Goal: Navigation & Orientation: Find specific page/section

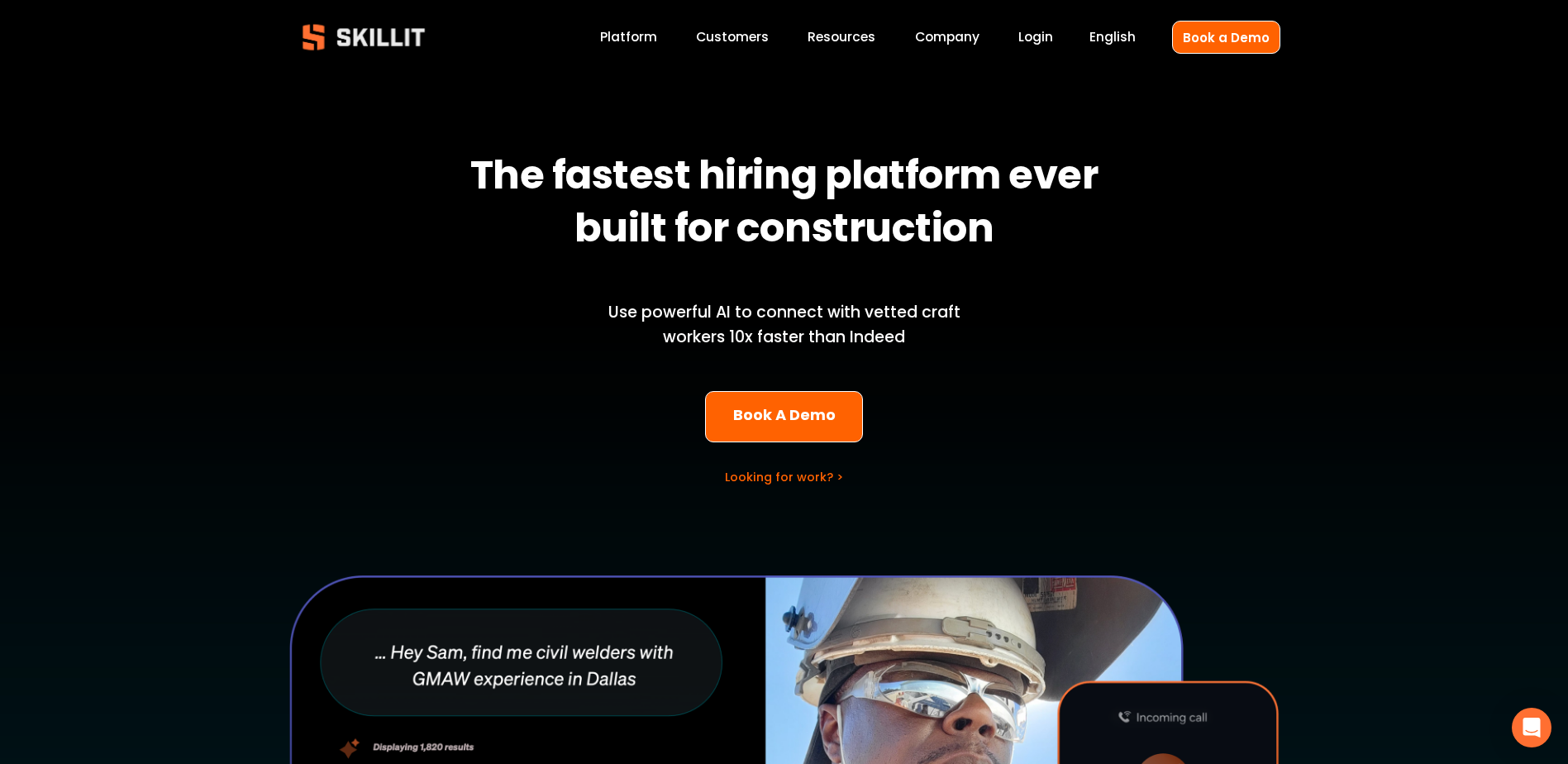
click at [1059, 41] on div "English Español English Book a Demo" at bounding box center [1166, 37] width 227 height 32
click at [1036, 31] on link "Login" at bounding box center [1035, 37] width 35 height 22
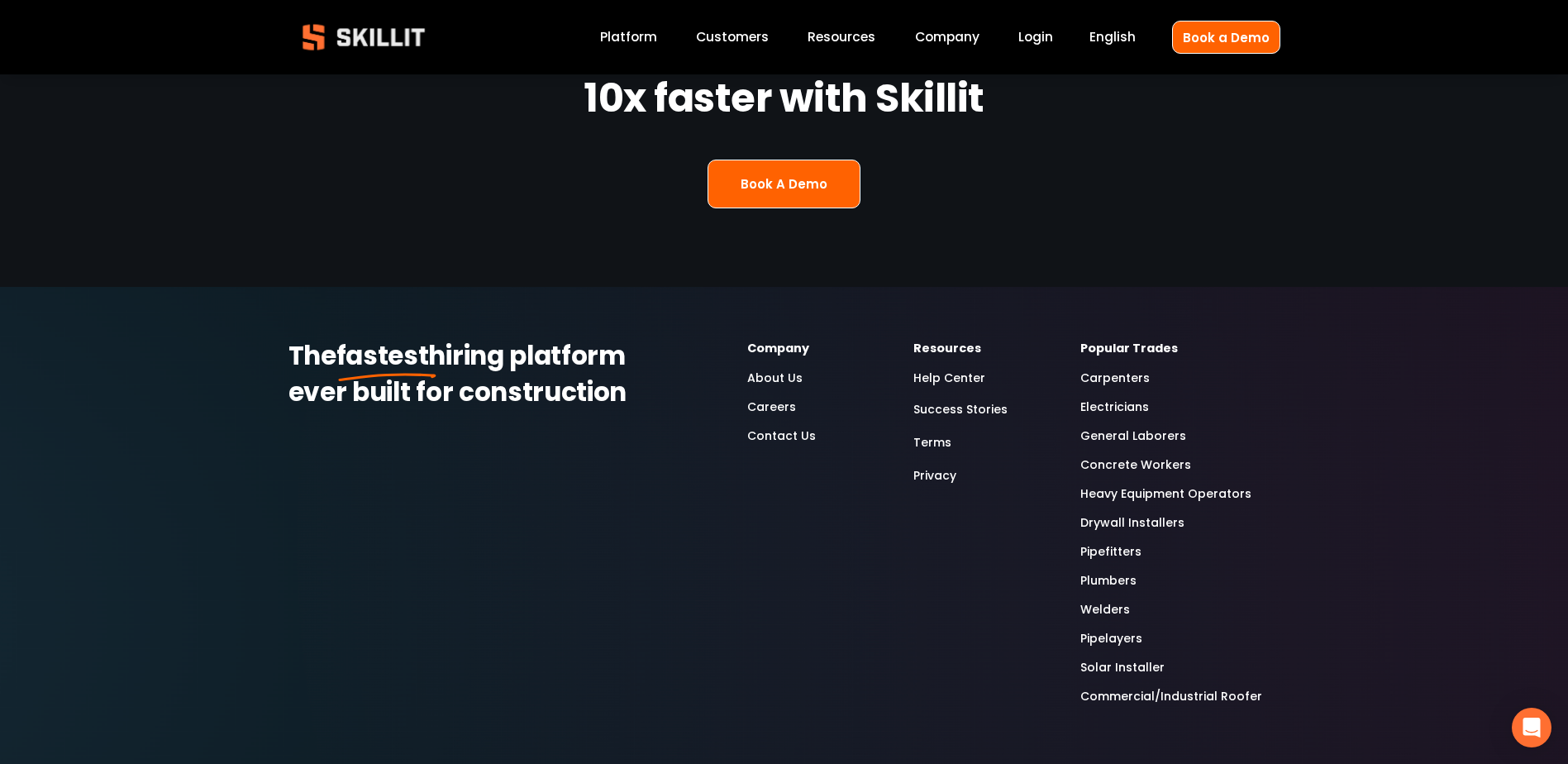
scroll to position [4383, 0]
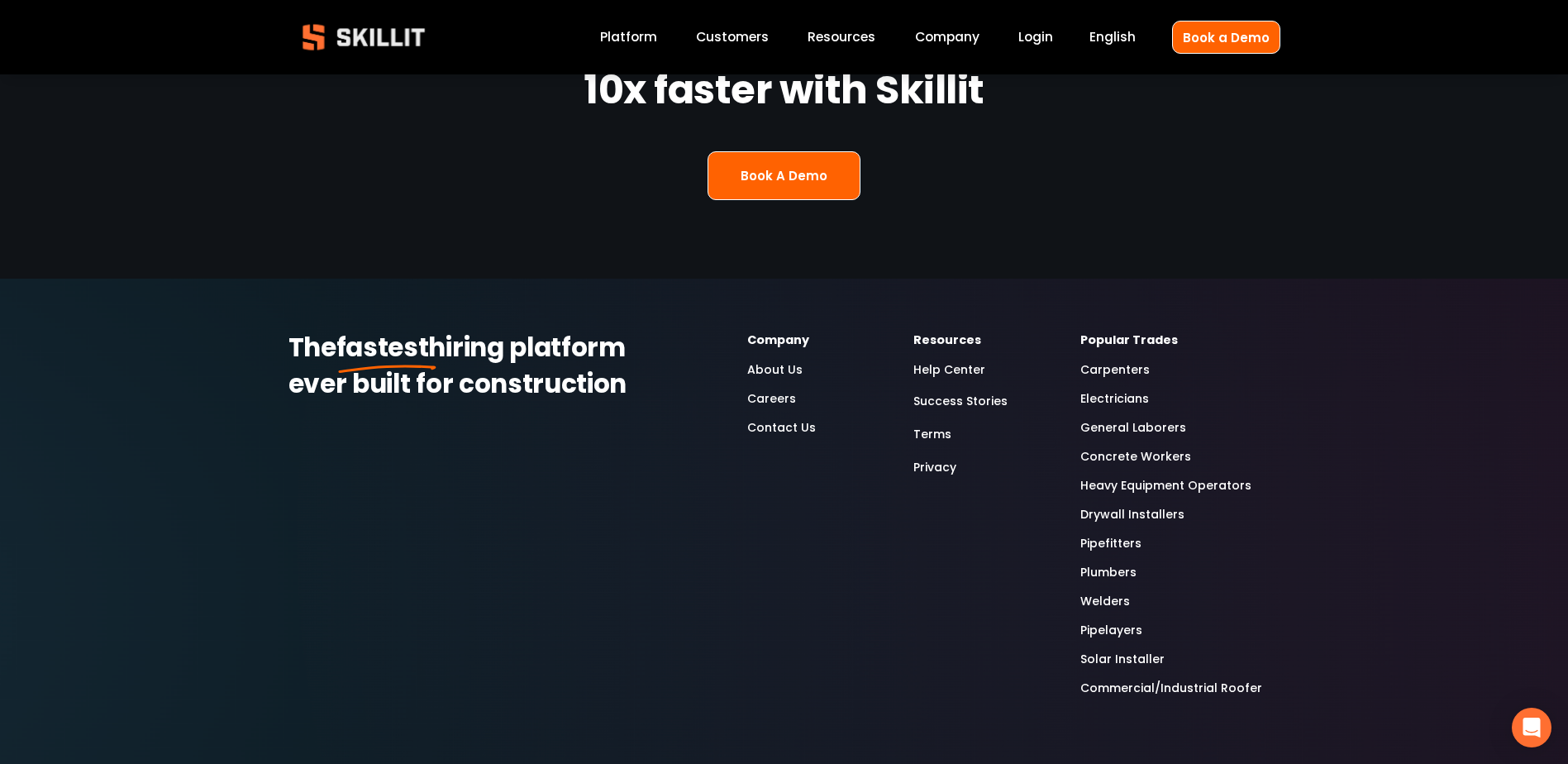
click at [1143, 389] on link "Electricians" at bounding box center [1114, 399] width 68 height 19
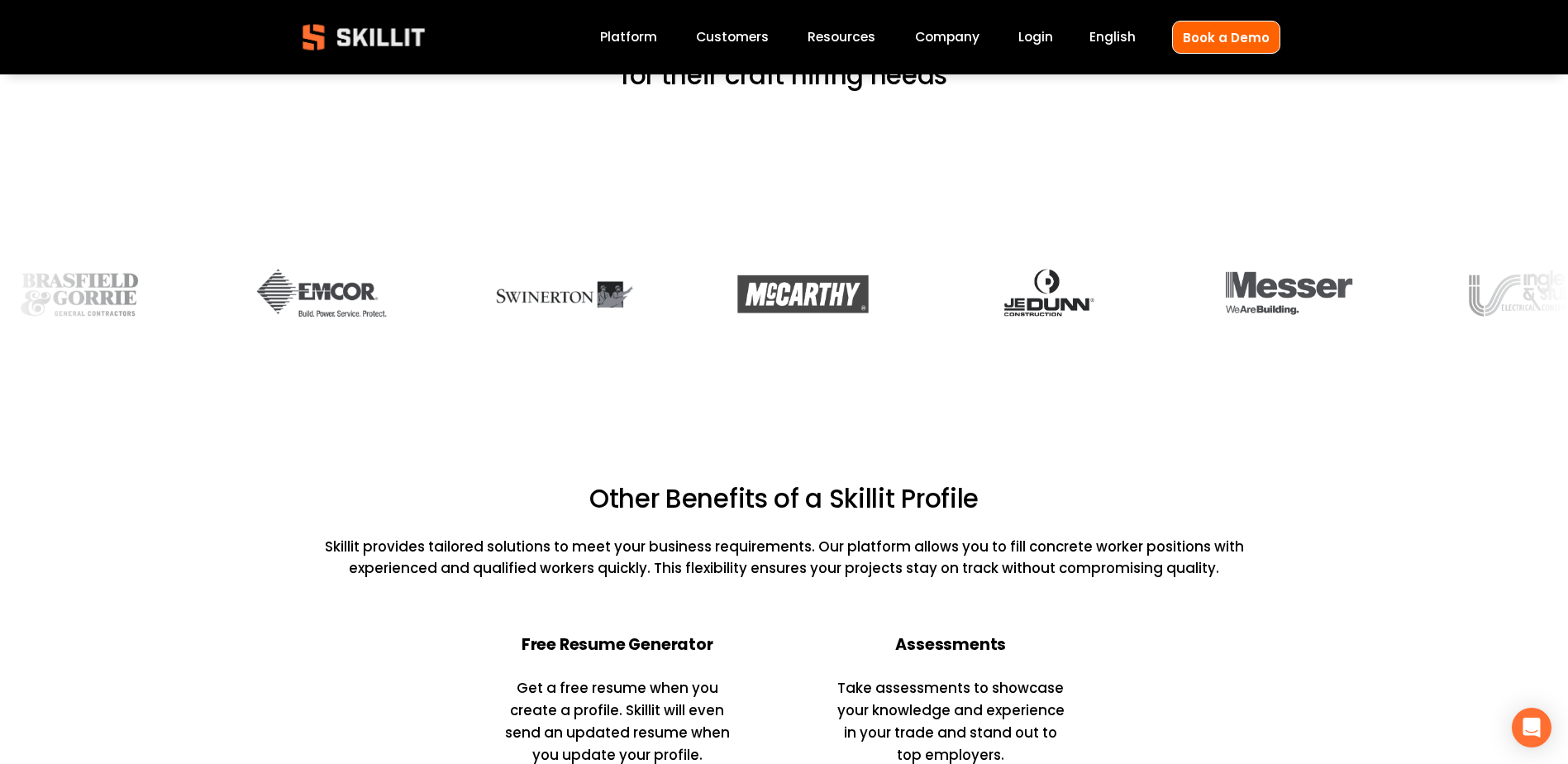
scroll to position [3225, 0]
